Goal: Find specific page/section: Find specific page/section

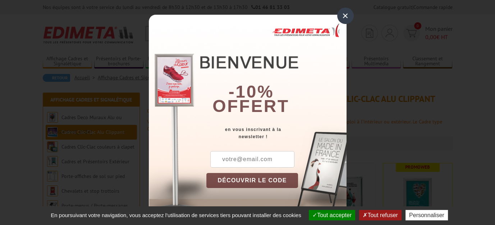
click at [343, 14] on div "×" at bounding box center [345, 16] width 17 height 17
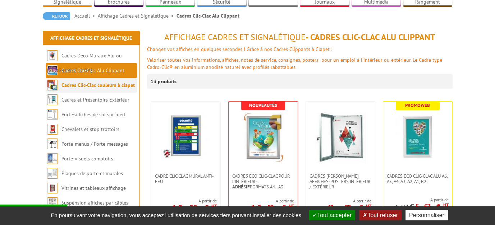
scroll to position [36, 0]
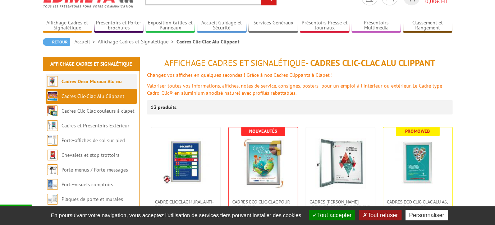
click at [107, 82] on link "Cadres Deco Muraux Alu ou [GEOGRAPHIC_DATA]" at bounding box center [84, 88] width 75 height 21
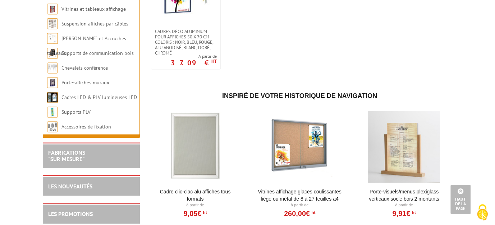
scroll to position [1006, 0]
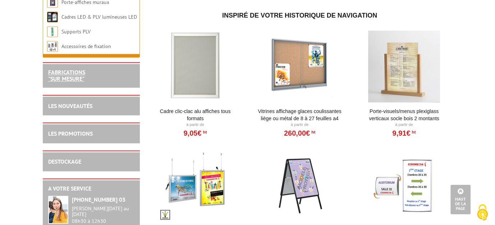
click at [83, 75] on link "FABRICATIONS "Sur Mesure"" at bounding box center [66, 76] width 37 height 14
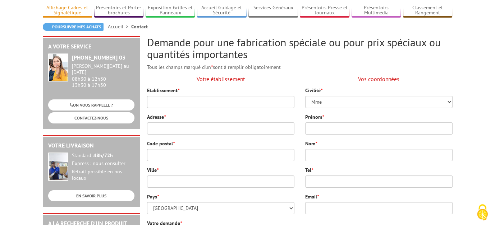
scroll to position [36, 0]
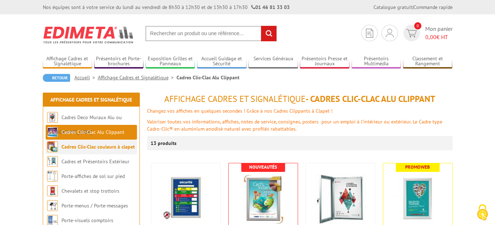
click at [78, 145] on link "Cadres Clic-Clac couleurs à clapet" at bounding box center [97, 147] width 73 height 6
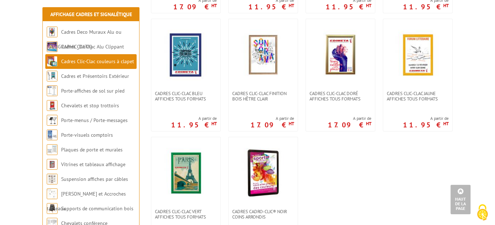
scroll to position [251, 0]
